Goal: Task Accomplishment & Management: Manage account settings

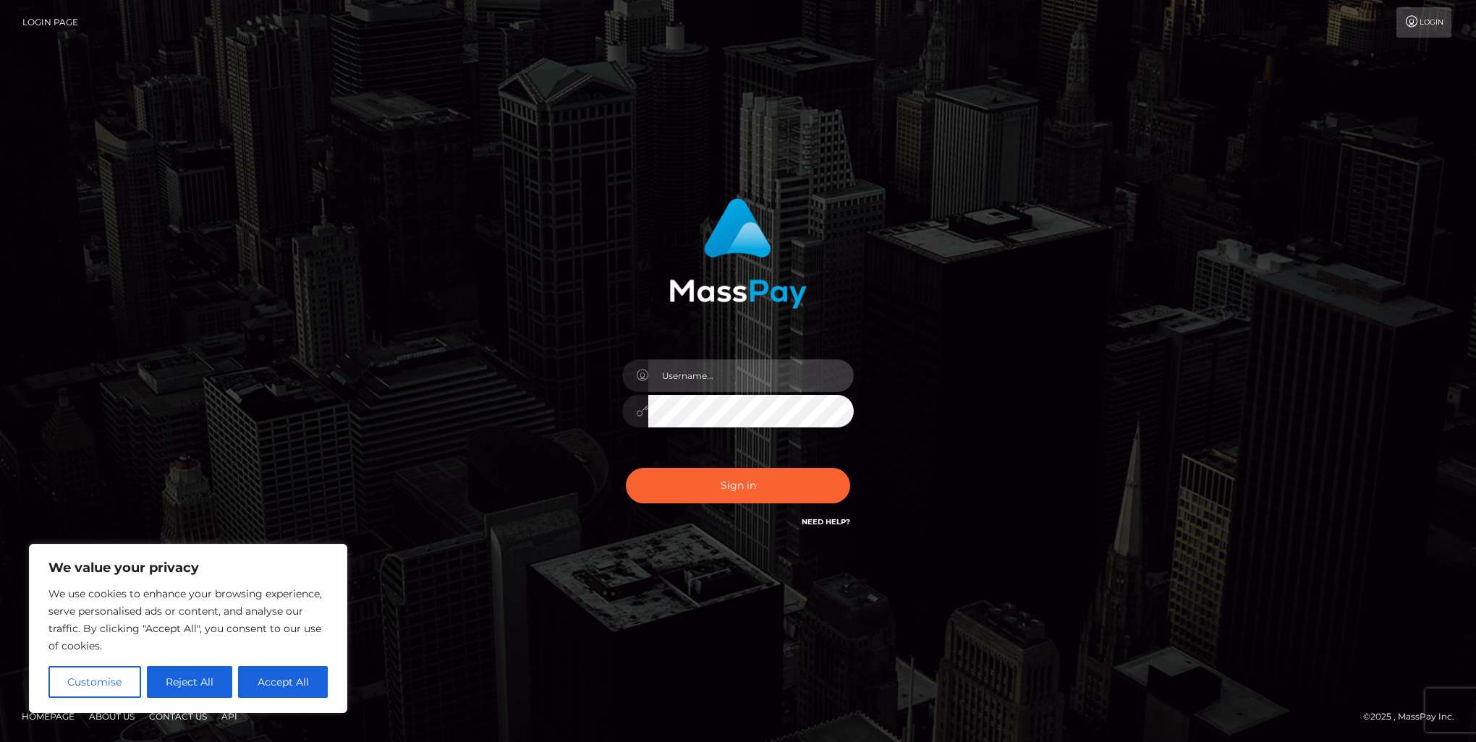
type input "marnie.of"
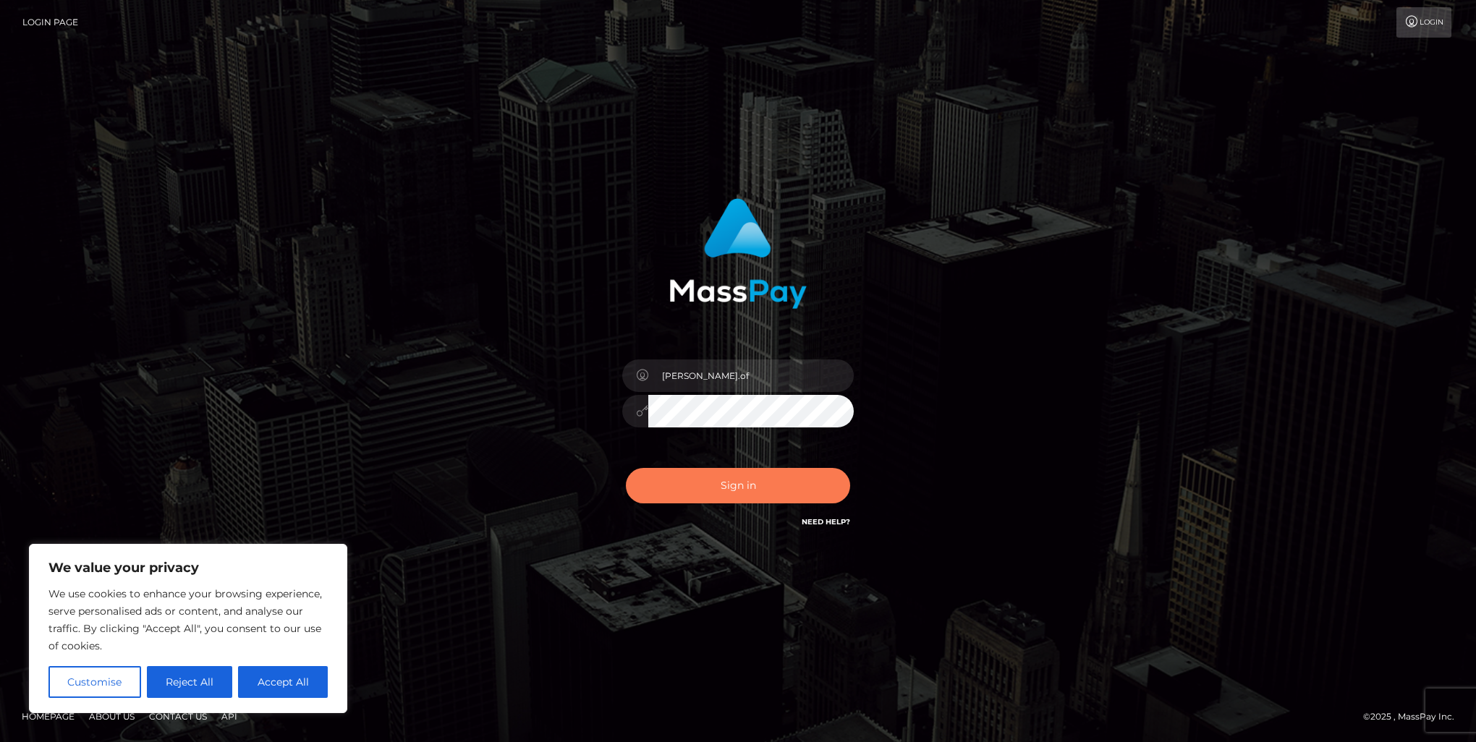
click at [765, 483] on button "Sign in" at bounding box center [738, 485] width 224 height 35
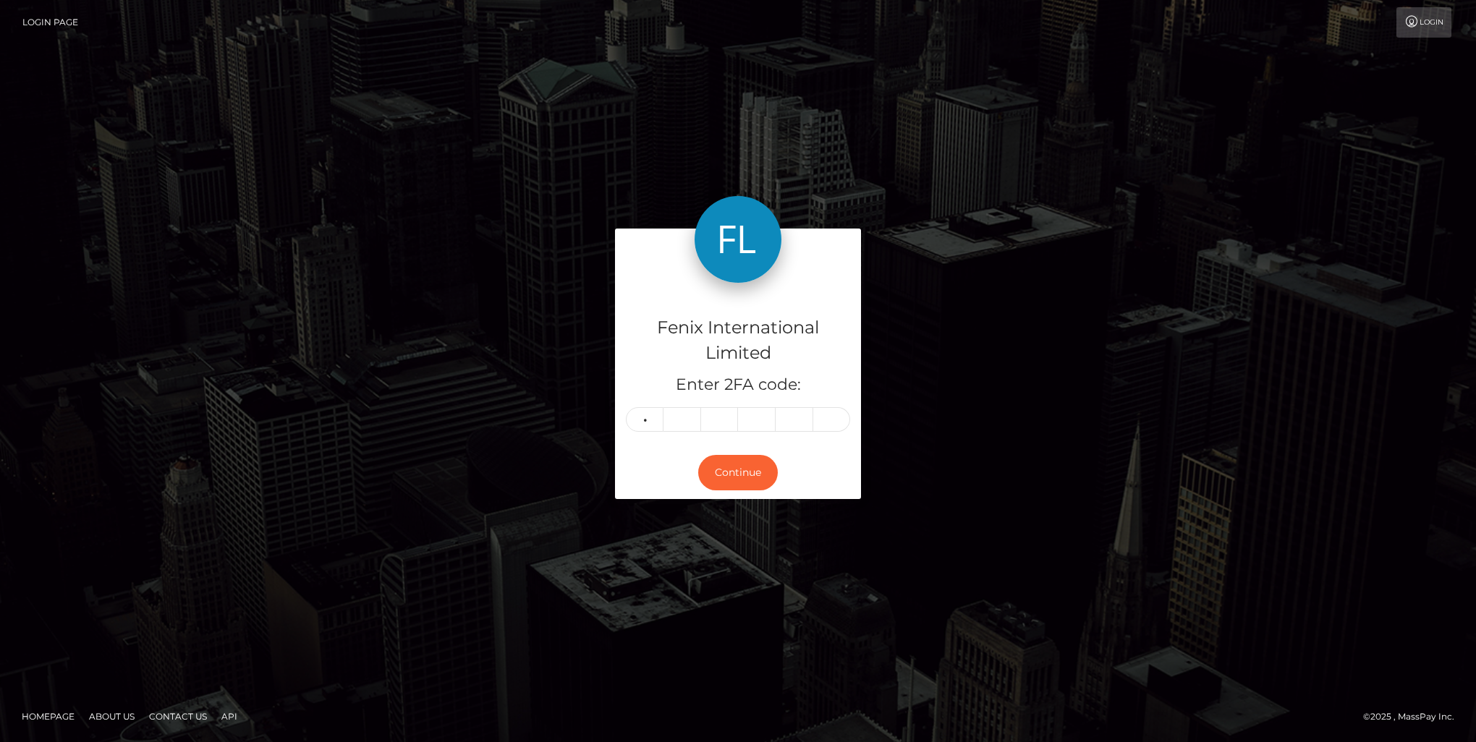
type input "1"
type input "6"
type input "9"
type input "3"
type input "6"
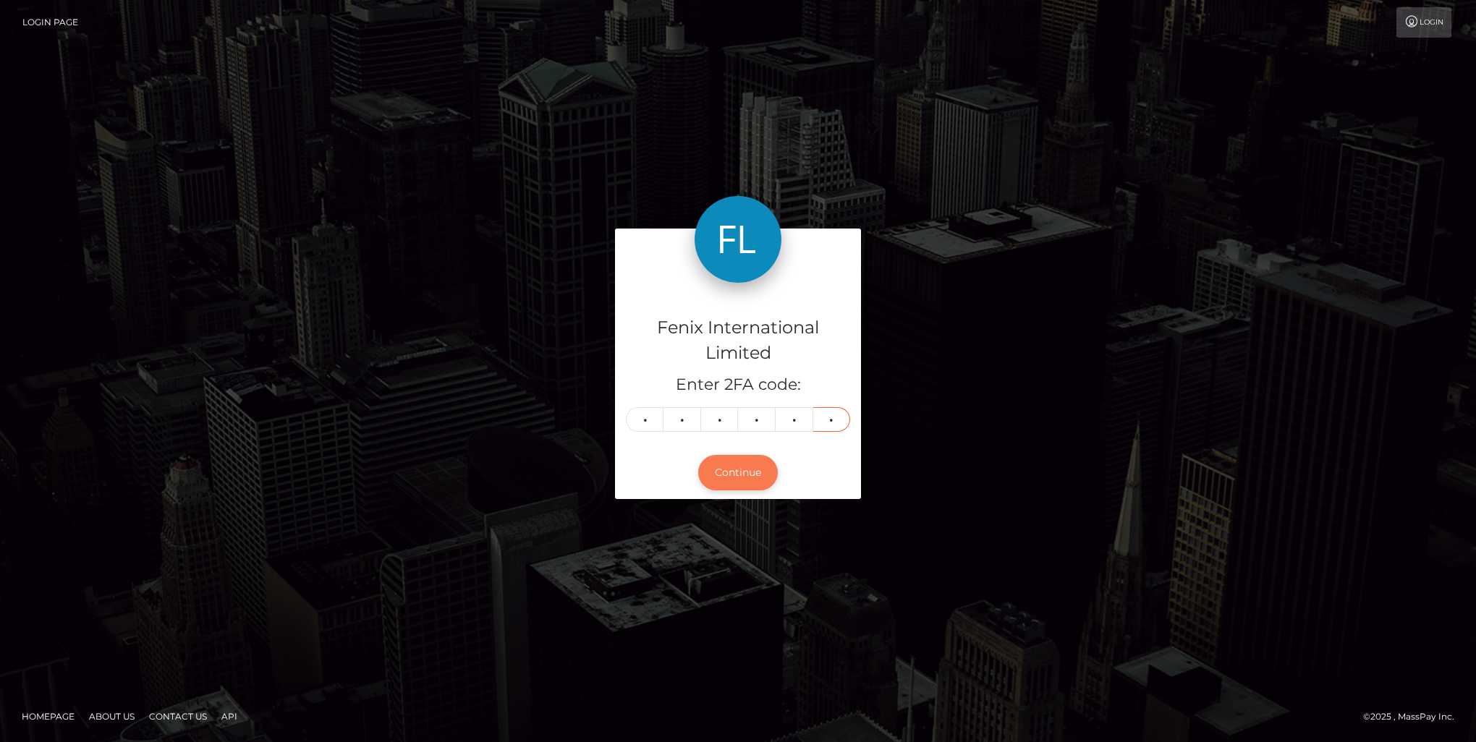
type input "0"
click at [745, 473] on button "Continue" at bounding box center [738, 472] width 80 height 35
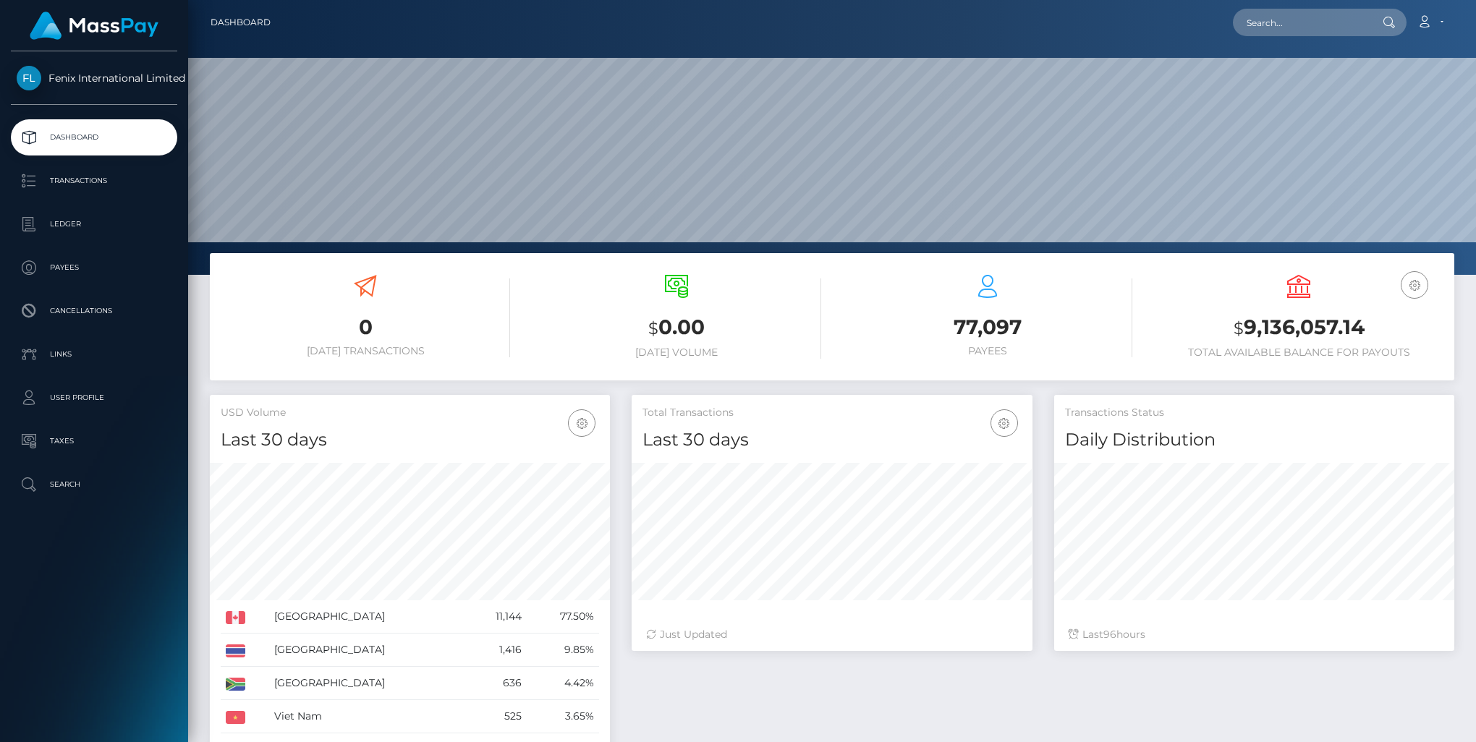
click at [1318, 323] on h3 "$ 9,136,057.14" at bounding box center [1298, 328] width 289 height 30
copy h3 "9,136,057.14"
